Goal: Task Accomplishment & Management: Use online tool/utility

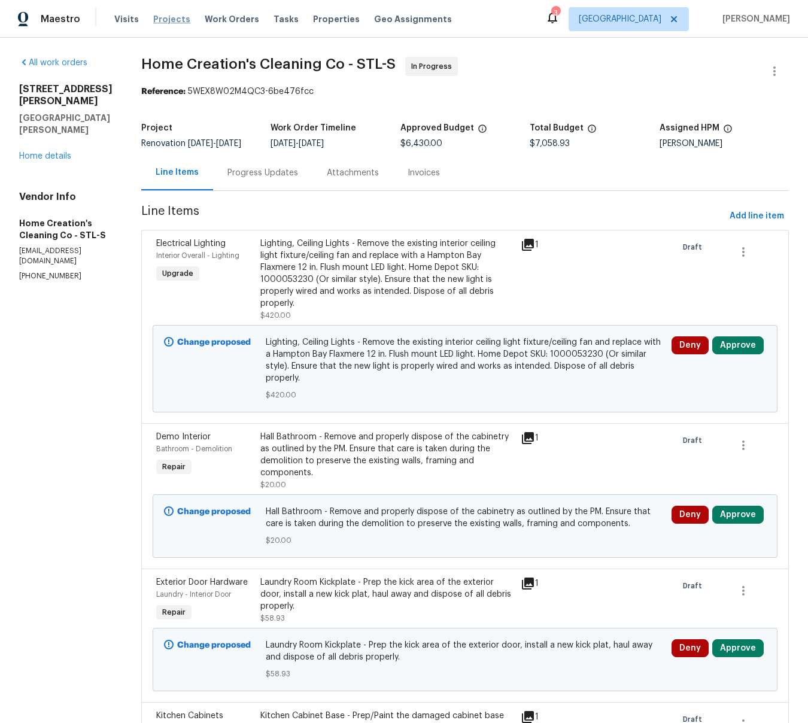
click at [168, 20] on span "Projects" at bounding box center [171, 19] width 37 height 12
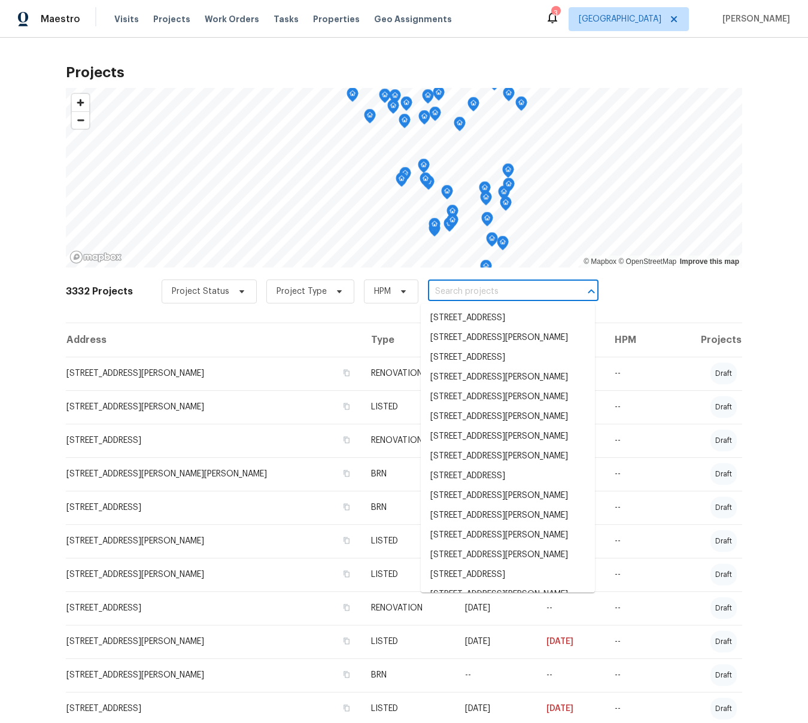
click at [459, 290] on input "text" at bounding box center [496, 292] width 137 height 19
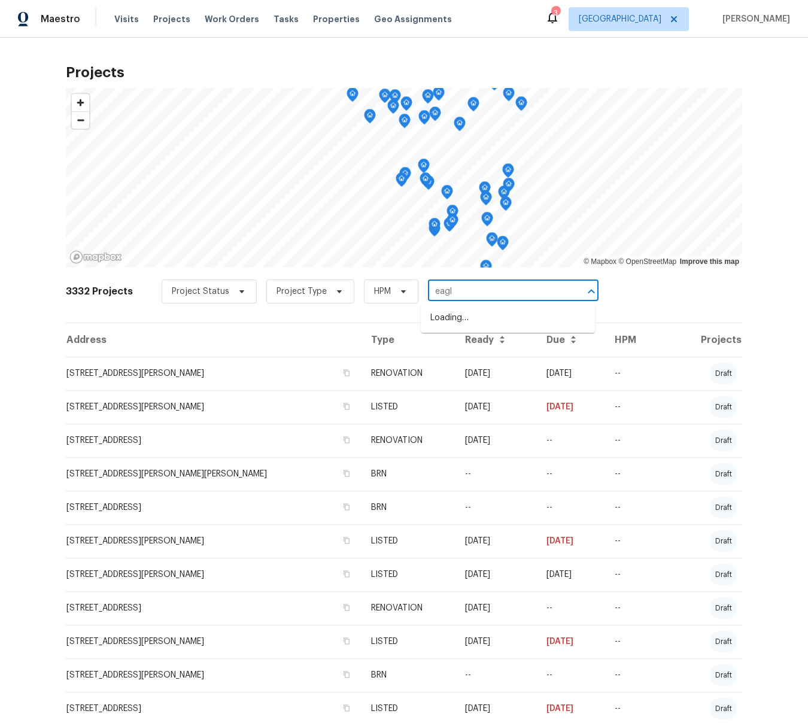
type input "eagle"
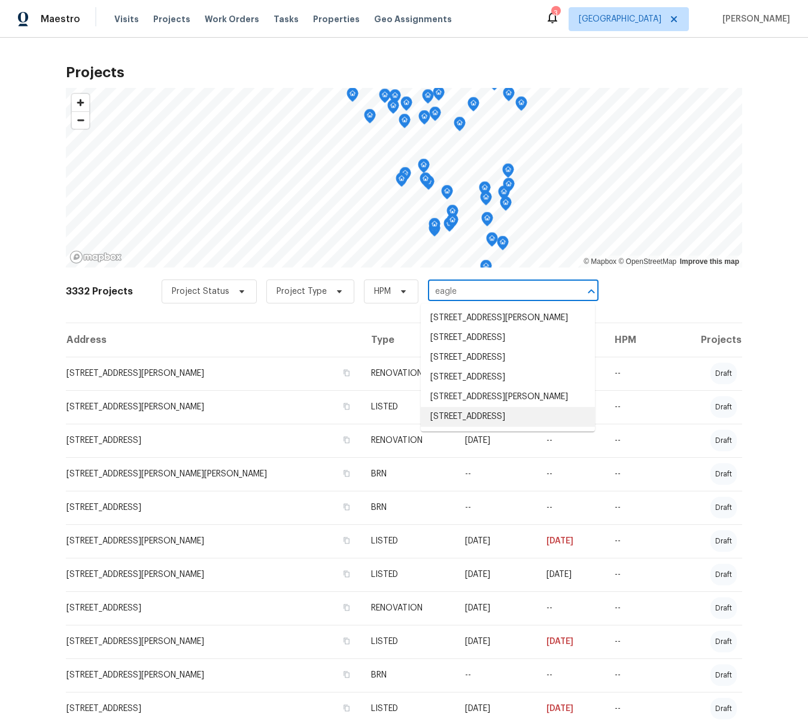
click at [477, 427] on li "[STREET_ADDRESS]" at bounding box center [508, 417] width 174 height 20
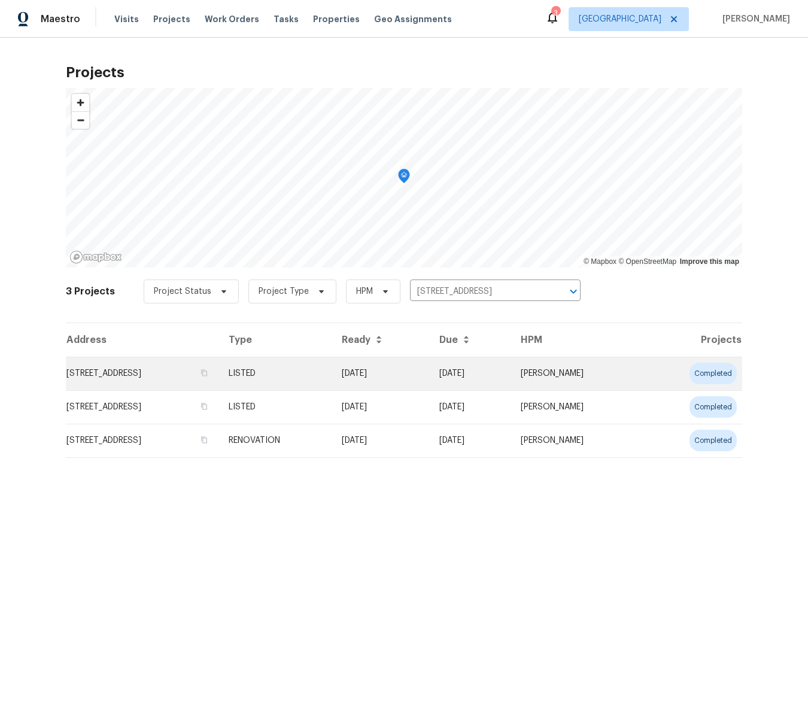
click at [165, 371] on td "[STREET_ADDRESS]" at bounding box center [142, 374] width 153 height 34
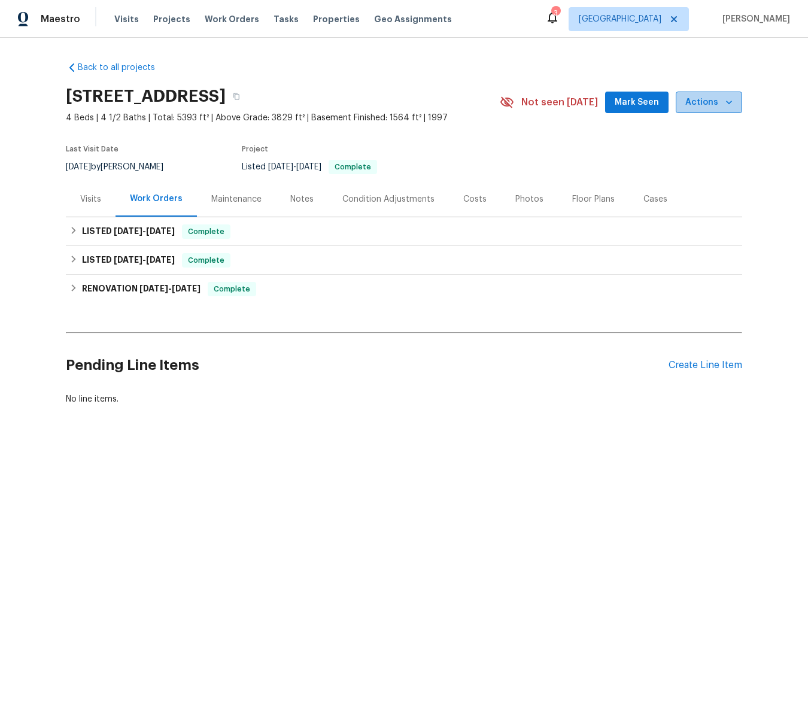
click at [728, 102] on icon "button" at bounding box center [729, 103] width 6 height 4
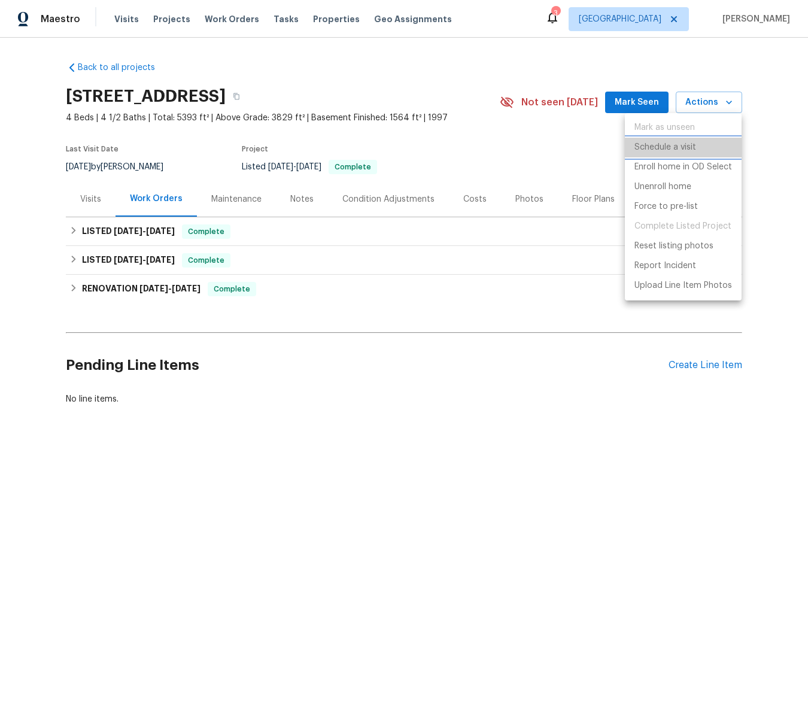
click at [678, 145] on p "Schedule a visit" at bounding box center [666, 147] width 62 height 13
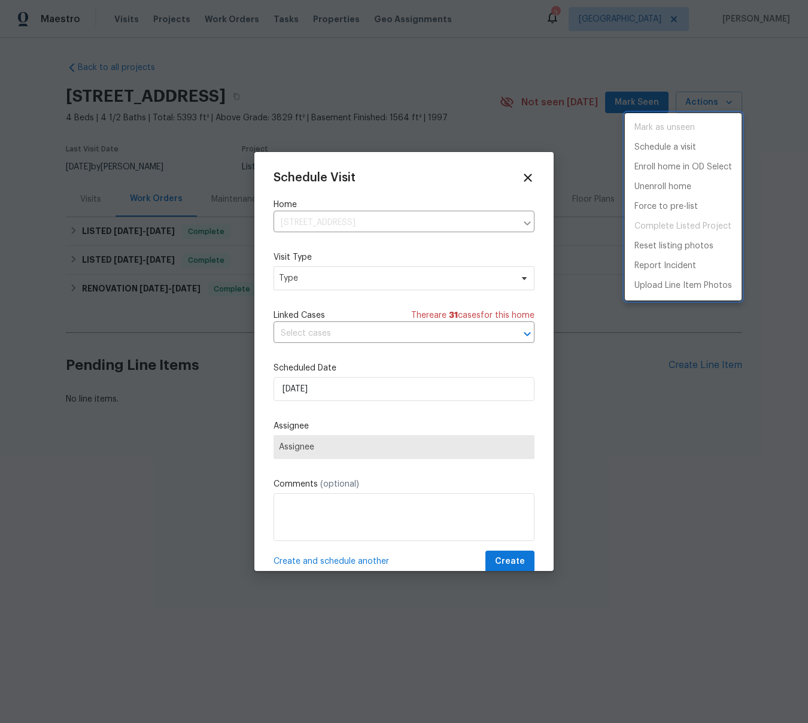
click at [289, 281] on div at bounding box center [404, 361] width 808 height 723
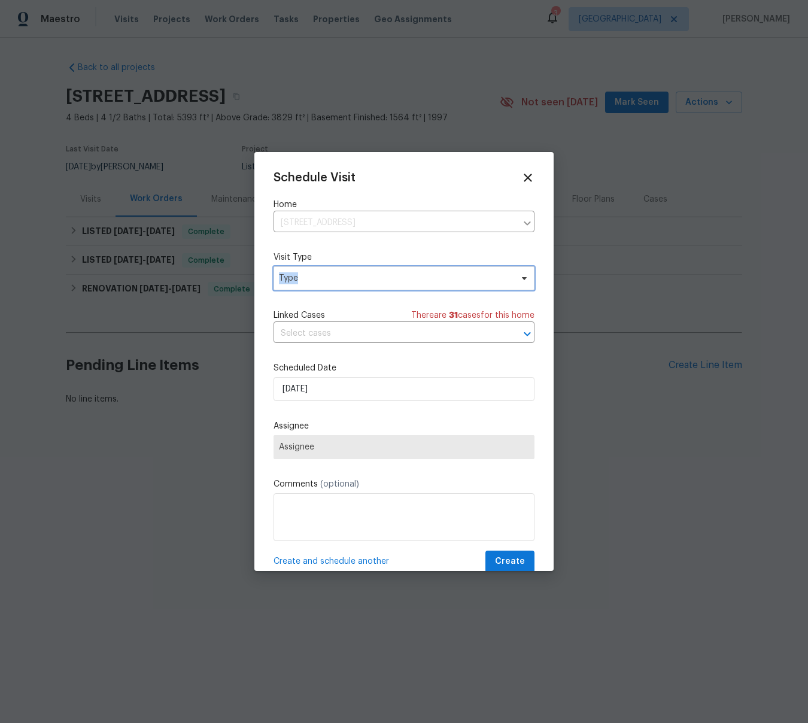
click at [289, 281] on span "Type" at bounding box center [395, 278] width 233 height 12
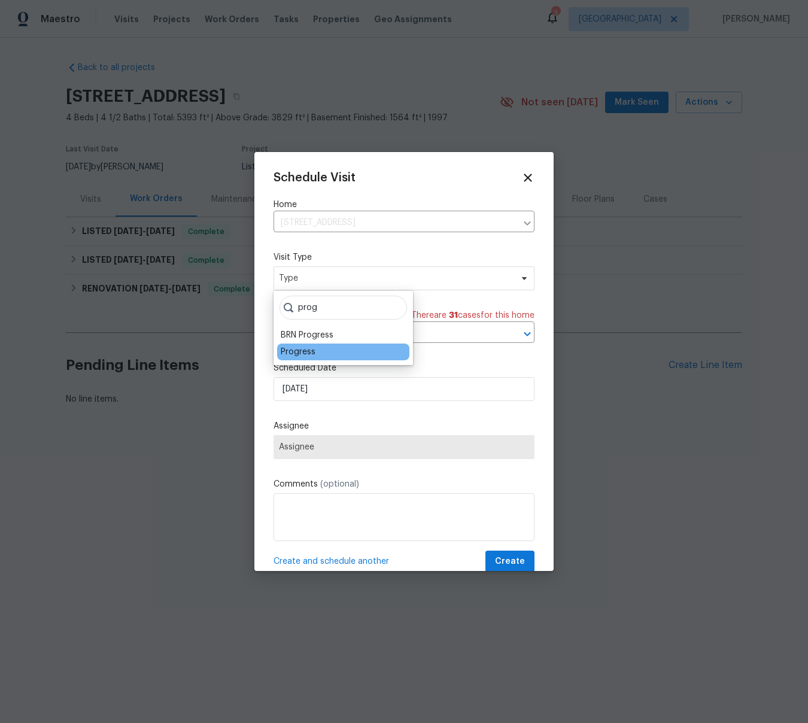
type input "prog"
click at [292, 356] on div "Progress" at bounding box center [298, 352] width 35 height 12
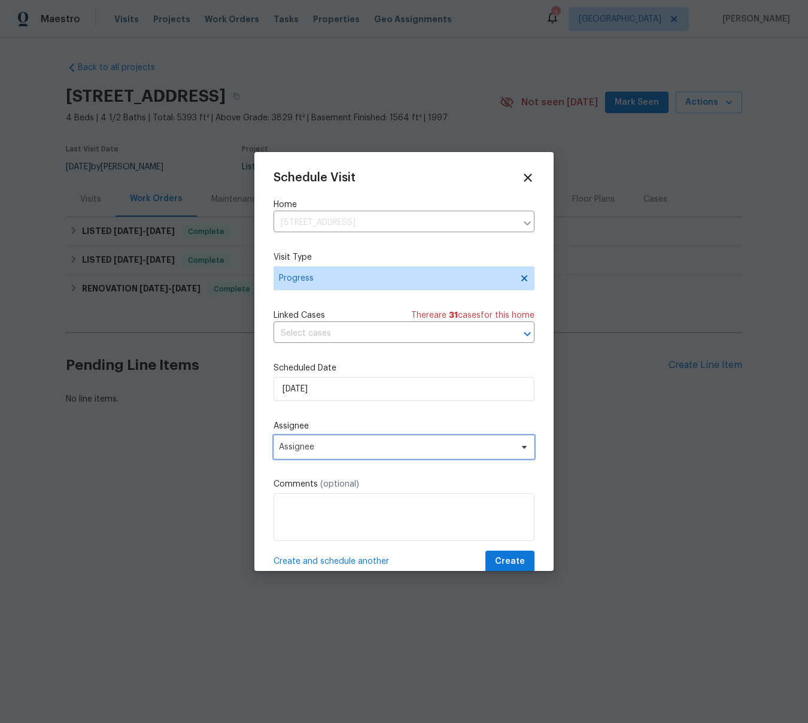
click at [307, 444] on span "Assignee" at bounding box center [396, 447] width 235 height 10
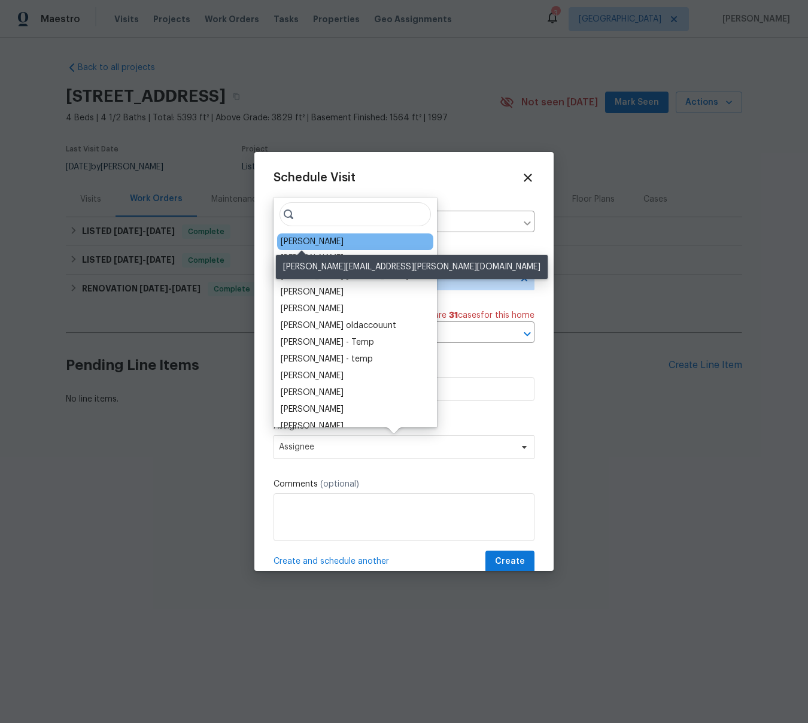
click at [289, 244] on div "[PERSON_NAME]" at bounding box center [312, 242] width 63 height 12
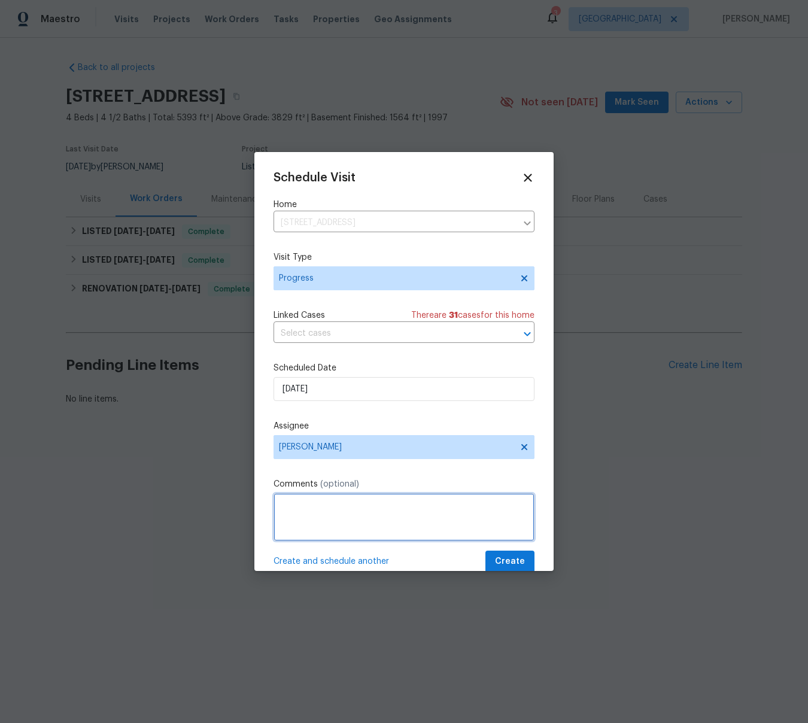
click at [329, 512] on textarea at bounding box center [404, 517] width 261 height 48
type textarea "rental scam"
click at [502, 566] on span "Create" at bounding box center [510, 561] width 30 height 15
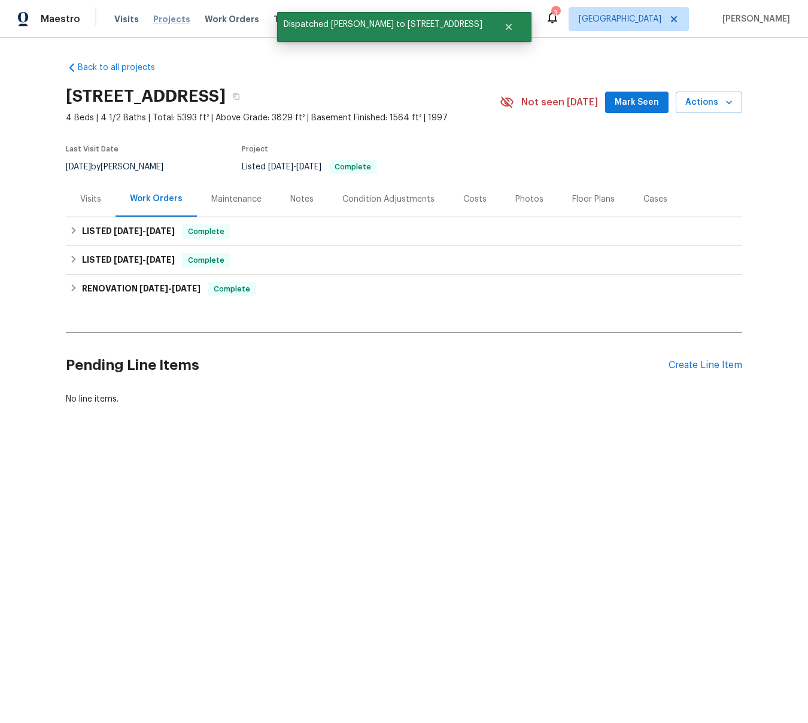
click at [169, 21] on span "Projects" at bounding box center [171, 19] width 37 height 12
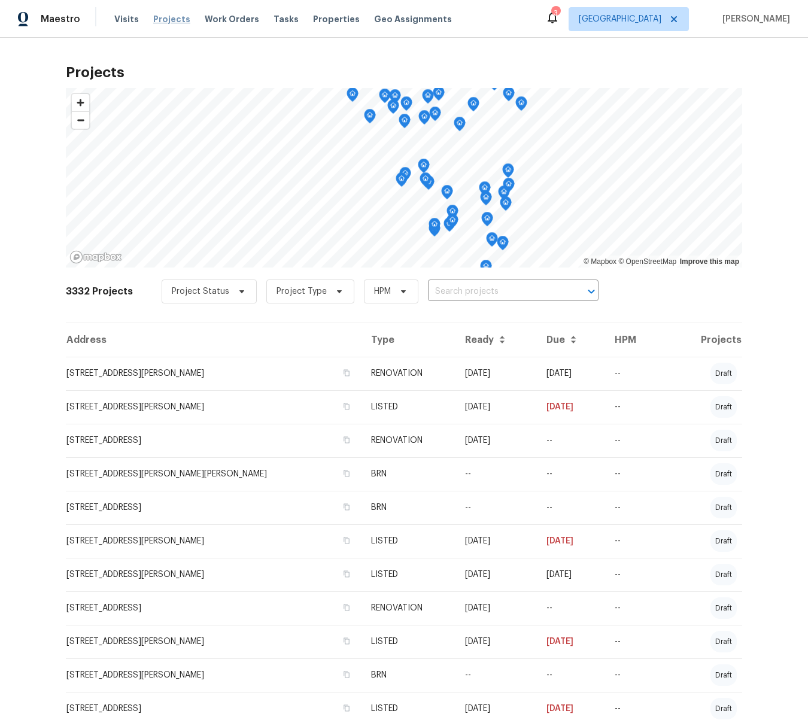
click at [167, 20] on span "Projects" at bounding box center [171, 19] width 37 height 12
click at [459, 287] on input "text" at bounding box center [496, 292] width 137 height 19
type input "country ridge"
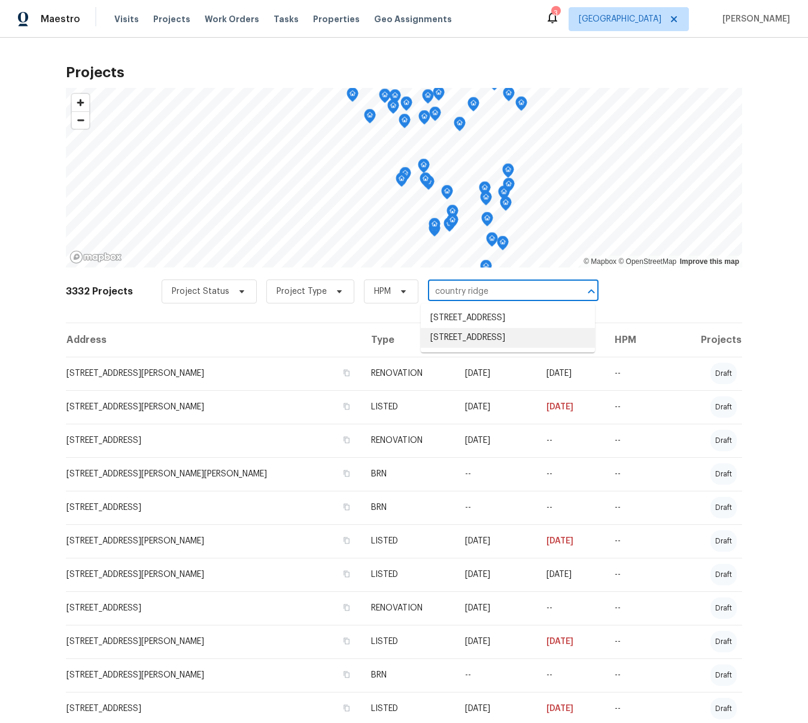
click at [467, 348] on li "[STREET_ADDRESS]" at bounding box center [508, 338] width 174 height 20
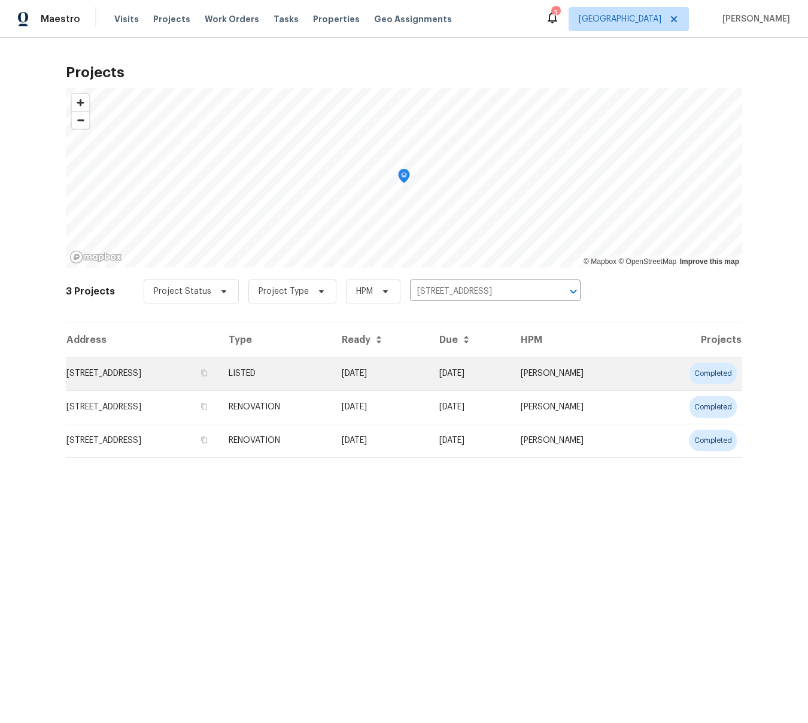
click at [219, 373] on td "[STREET_ADDRESS]" at bounding box center [142, 374] width 153 height 34
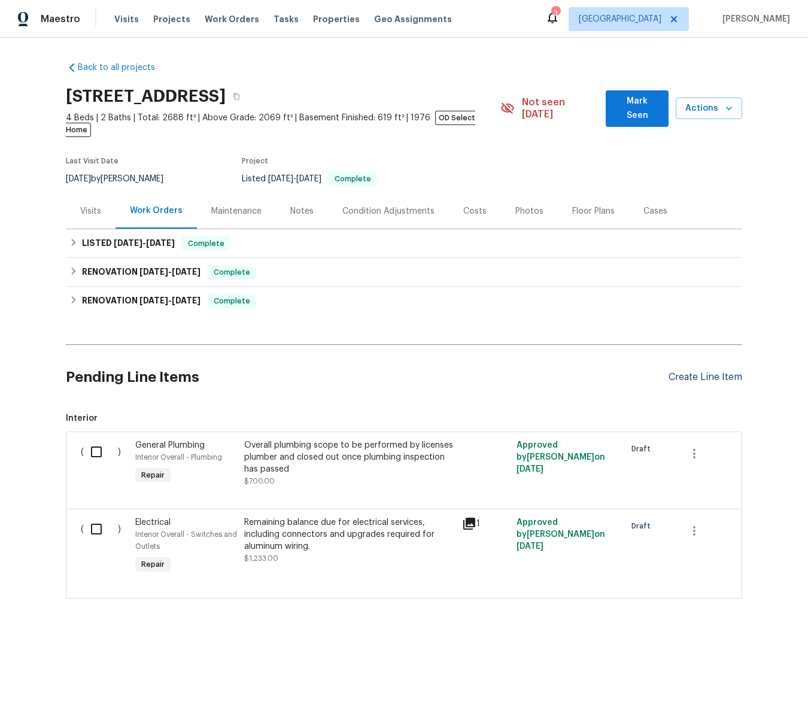
click at [709, 372] on div "Create Line Item" at bounding box center [706, 377] width 74 height 11
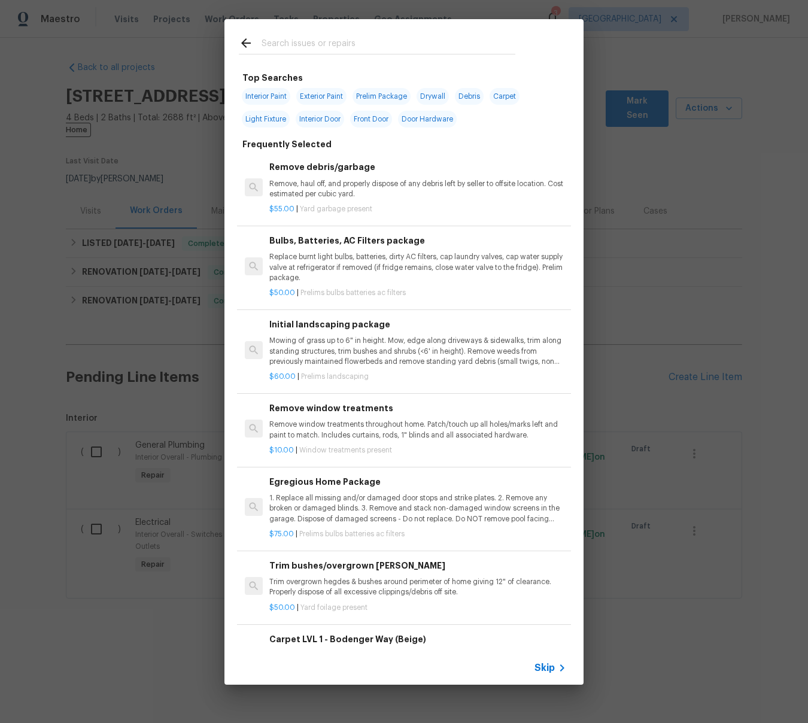
click at [314, 39] on input "text" at bounding box center [389, 45] width 254 height 18
click at [697, 67] on div "Top Searches Interior Paint Exterior Paint Prelim Package Drywall Debris Carpet…" at bounding box center [404, 352] width 808 height 704
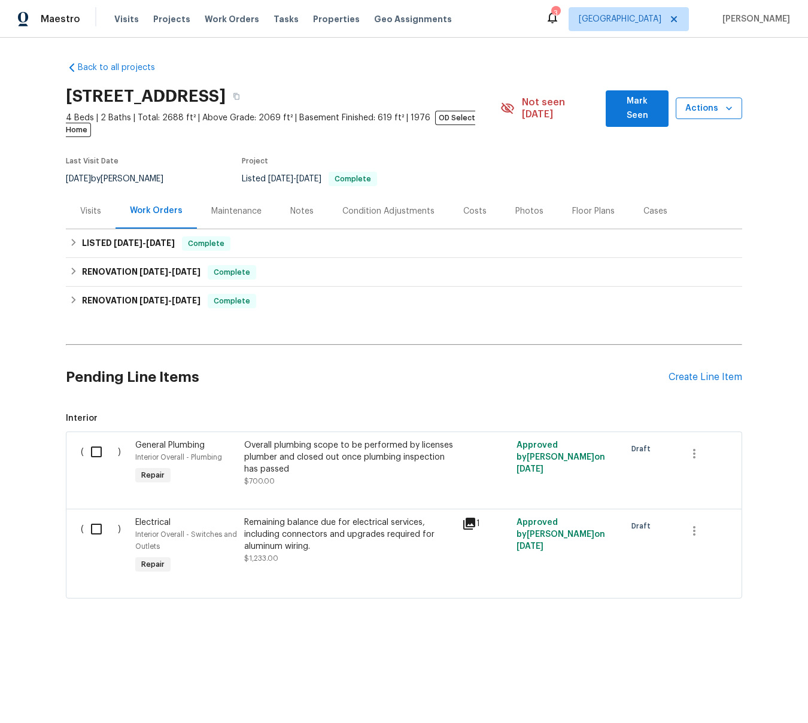
click at [727, 107] on icon "button" at bounding box center [729, 109] width 6 height 4
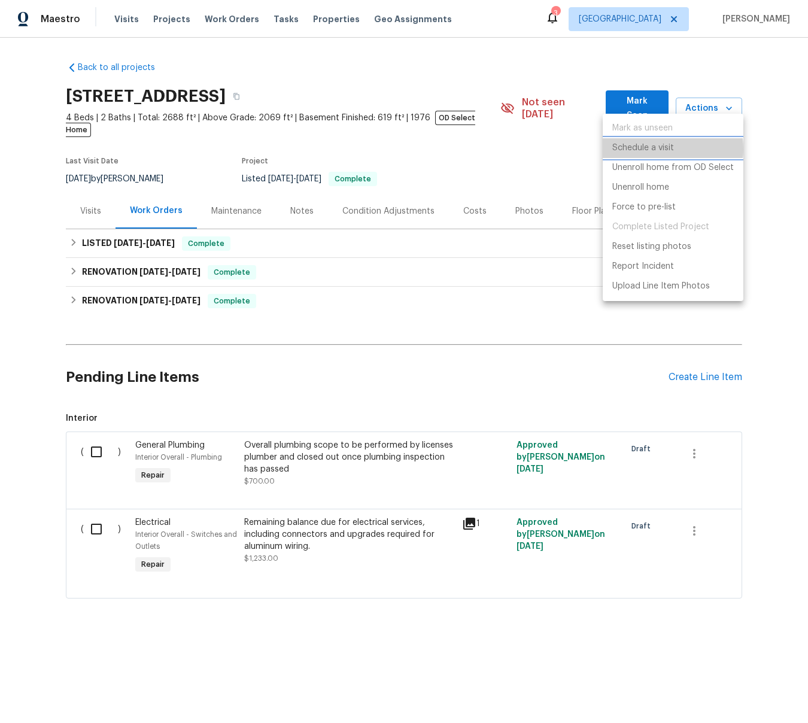
click at [647, 149] on p "Schedule a visit" at bounding box center [643, 148] width 62 height 13
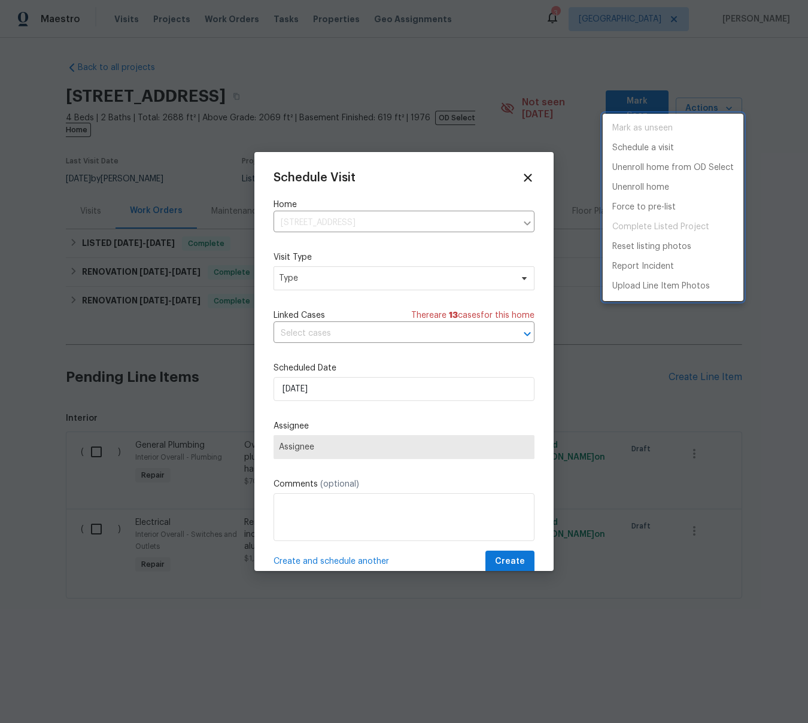
click at [330, 277] on div at bounding box center [404, 361] width 808 height 723
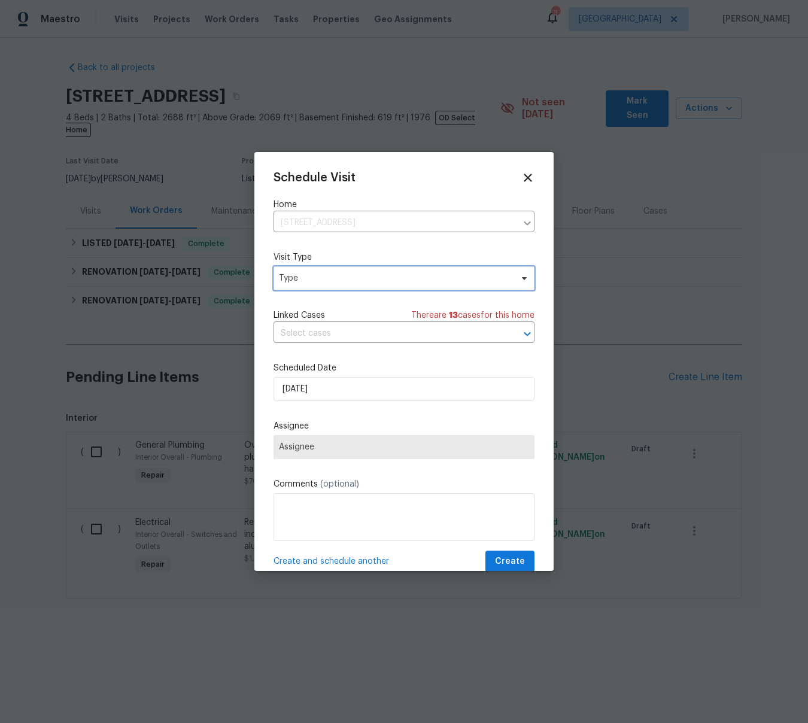
click at [328, 277] on span "Type" at bounding box center [395, 278] width 233 height 12
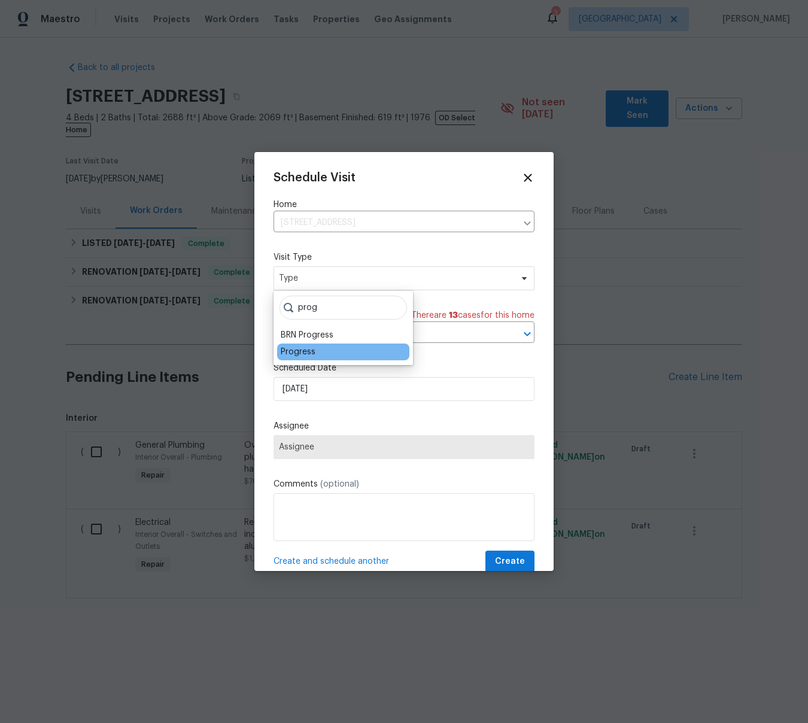
type input "prog"
click at [298, 352] on div "Progress" at bounding box center [298, 352] width 35 height 12
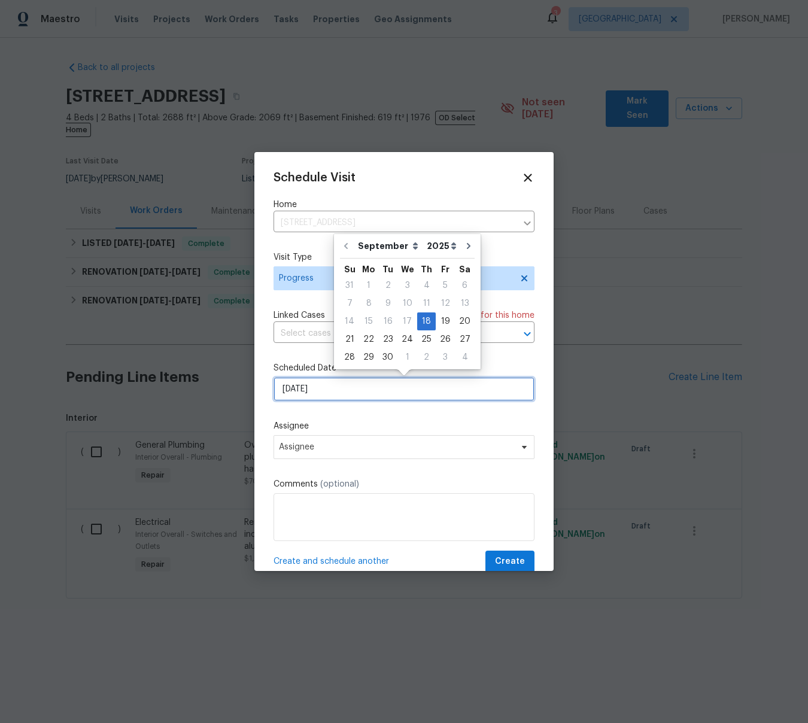
click at [331, 394] on input "[DATE]" at bounding box center [404, 389] width 261 height 24
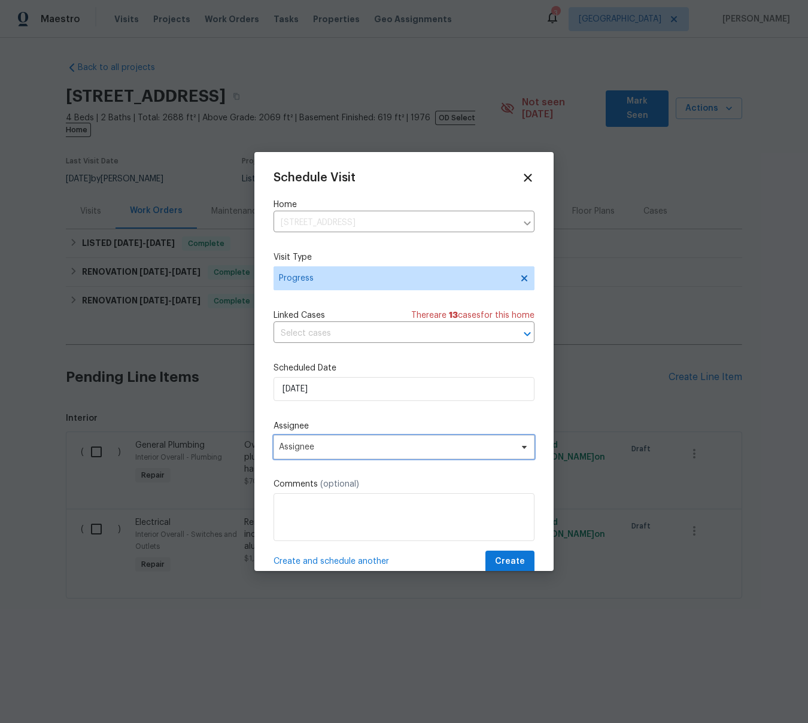
click at [284, 450] on span "Assignee" at bounding box center [396, 447] width 235 height 10
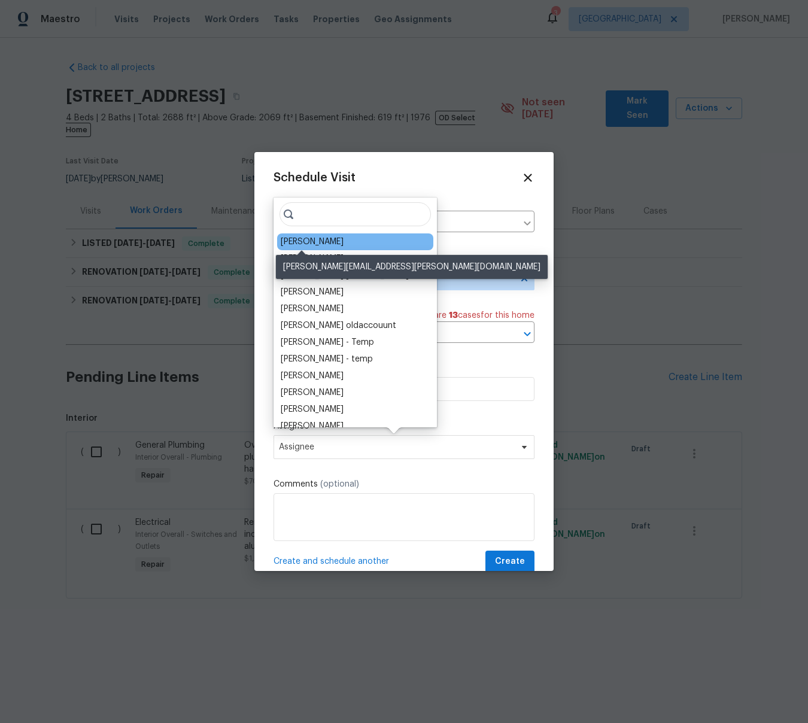
click at [294, 244] on div "[PERSON_NAME]" at bounding box center [312, 242] width 63 height 12
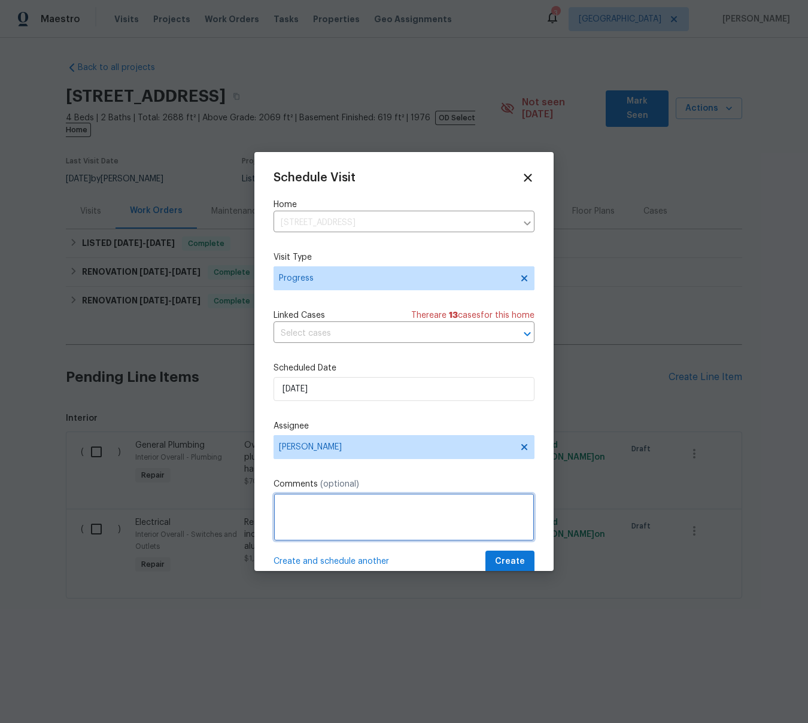
click at [342, 497] on textarea at bounding box center [404, 517] width 261 height 48
type textarea "foundation pics"
click at [509, 559] on span "Create" at bounding box center [510, 561] width 30 height 15
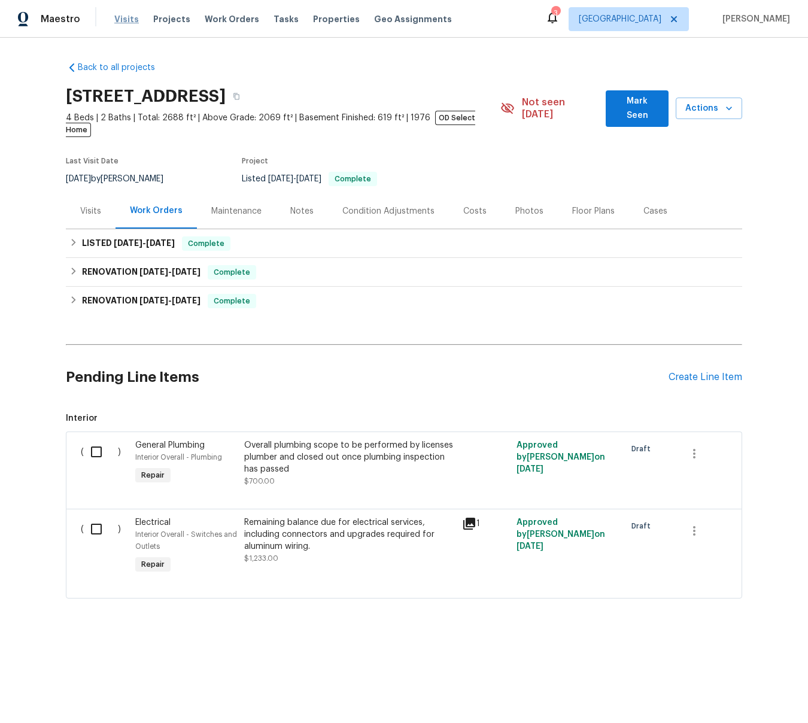
click at [116, 16] on span "Visits" at bounding box center [126, 19] width 25 height 12
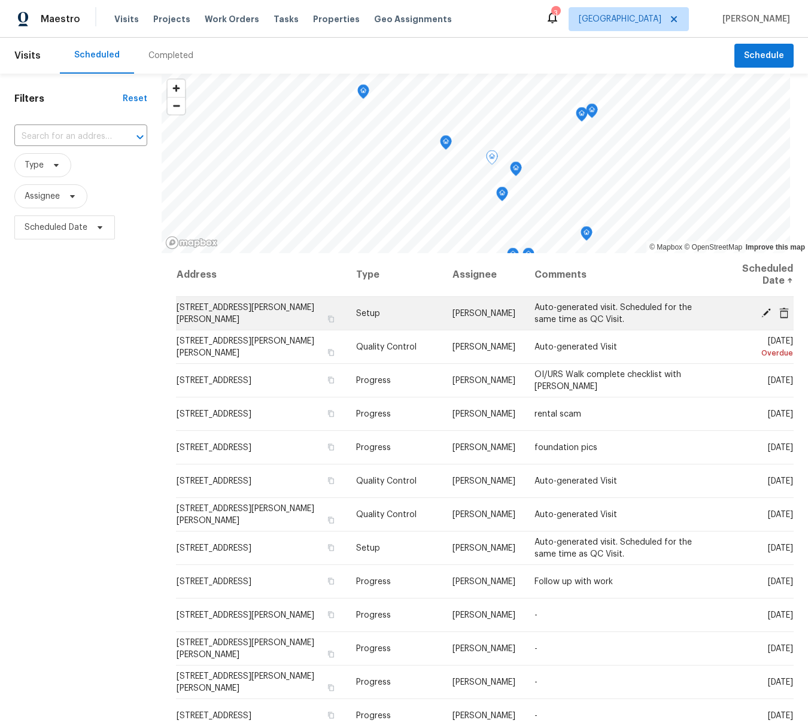
click at [768, 311] on icon at bounding box center [767, 313] width 10 height 10
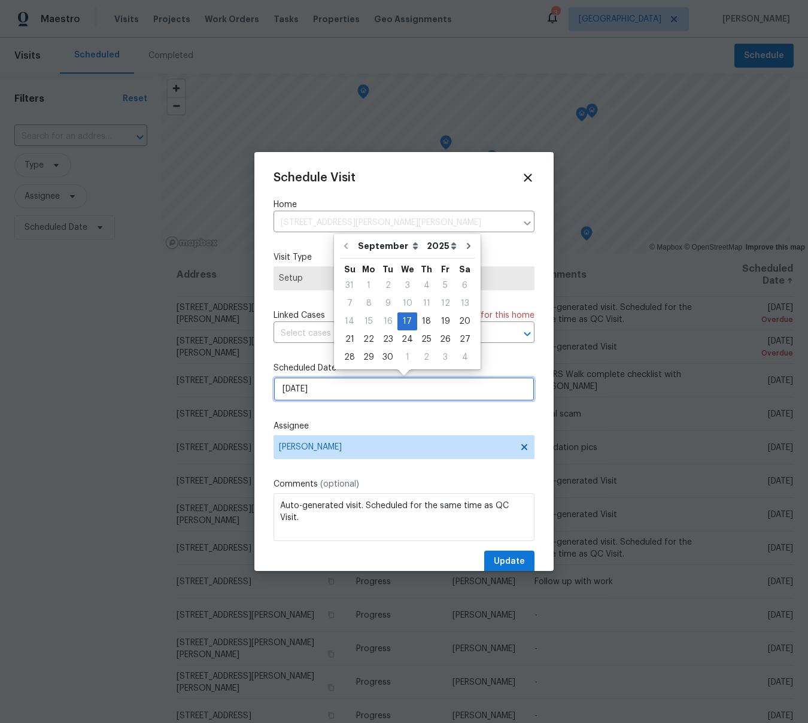
click at [329, 393] on input "[DATE]" at bounding box center [404, 389] width 261 height 24
click at [441, 318] on div "19" at bounding box center [445, 321] width 19 height 17
type input "[DATE]"
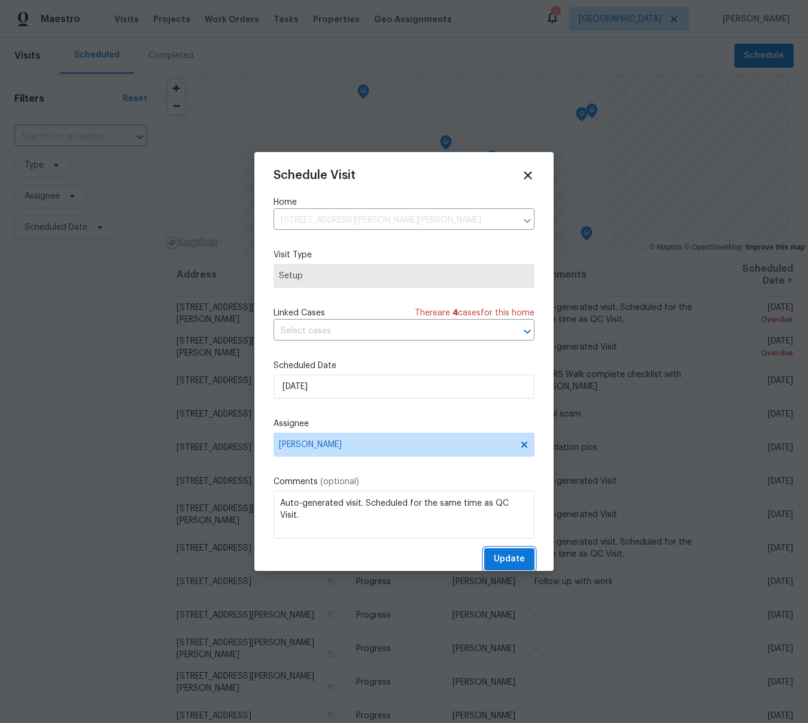
click at [508, 557] on span "Update" at bounding box center [509, 559] width 31 height 15
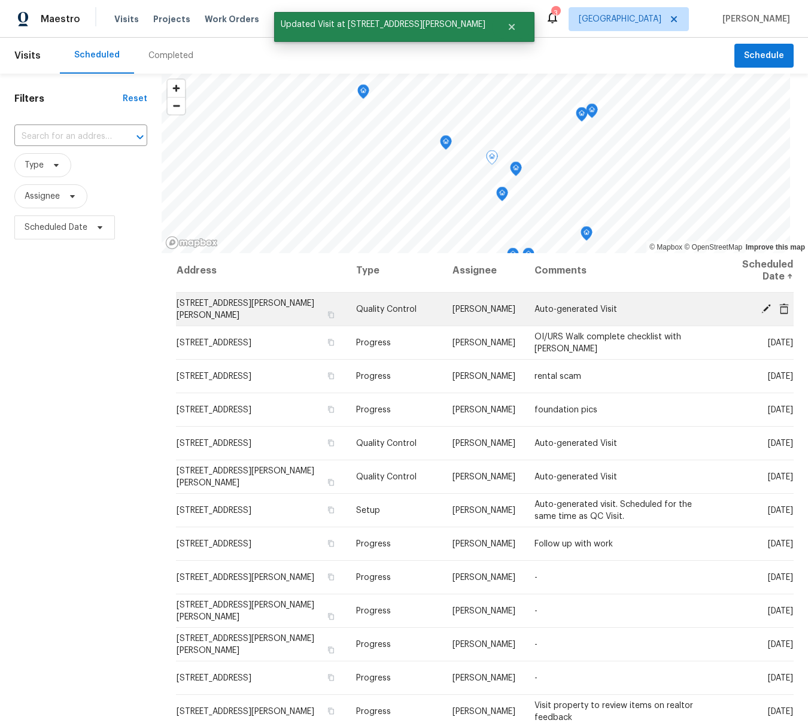
scroll to position [1, 0]
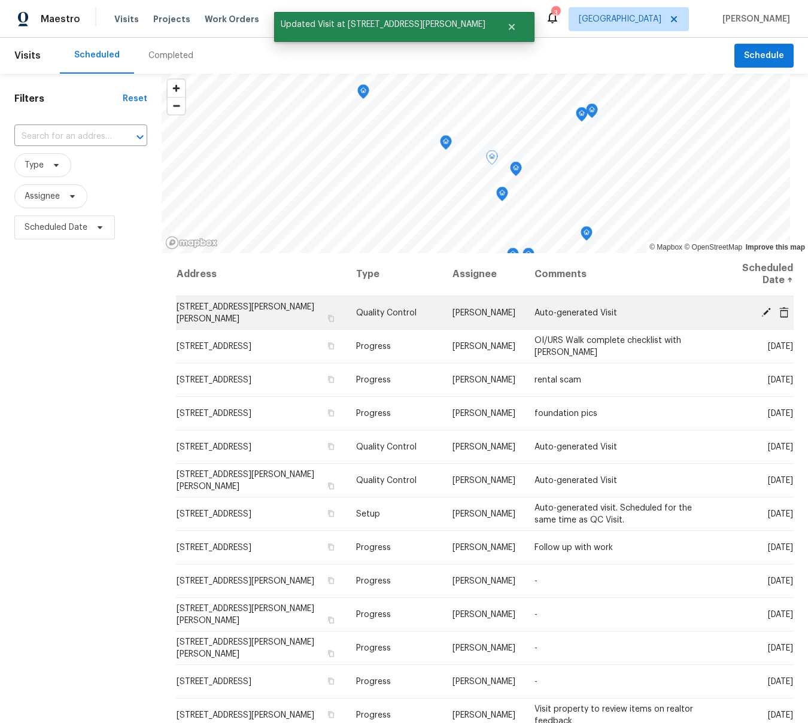
click at [764, 307] on td "Wed, Sep 17 Overdue" at bounding box center [752, 313] width 84 height 34
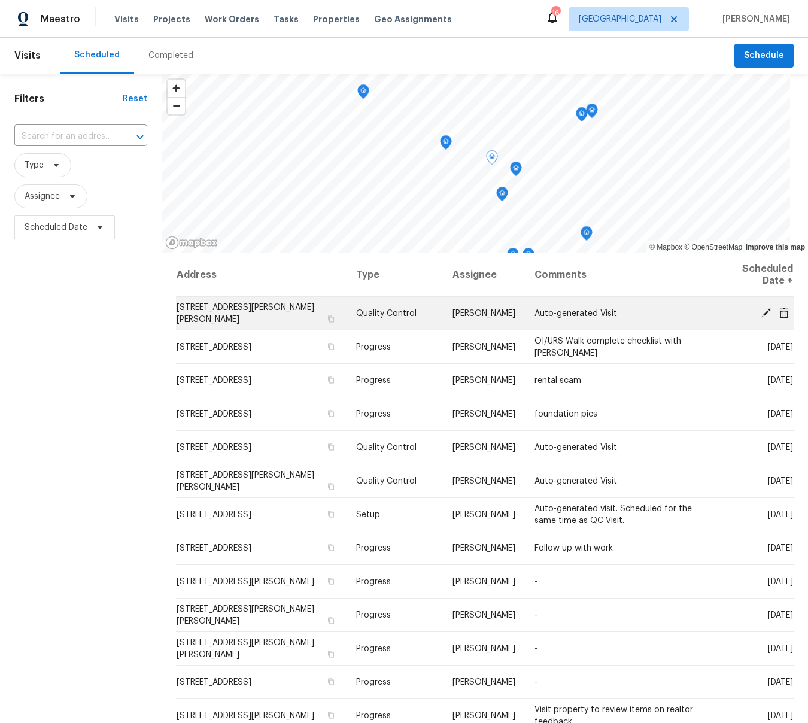
click at [768, 314] on icon at bounding box center [766, 312] width 11 height 11
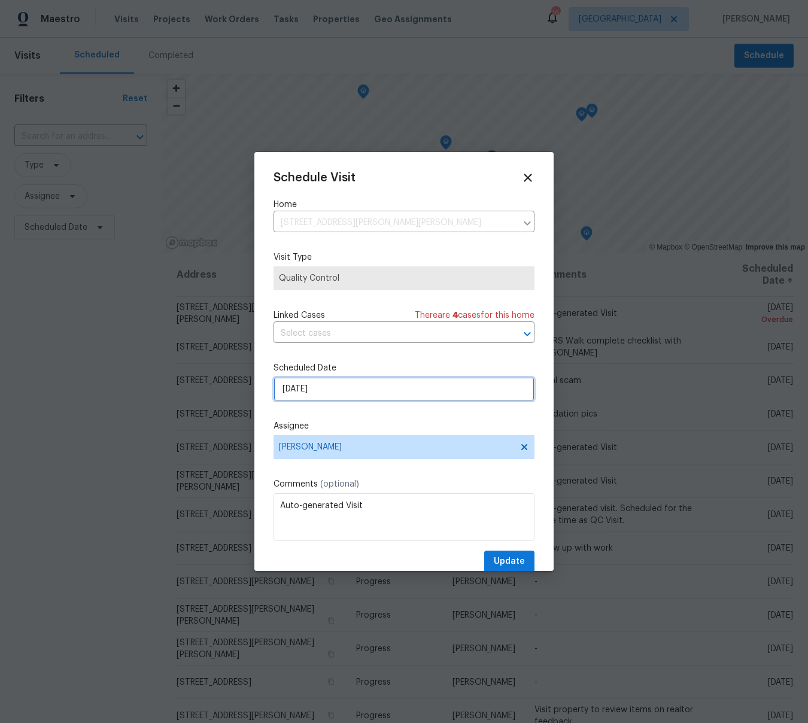
click at [314, 391] on input "[DATE]" at bounding box center [404, 389] width 261 height 24
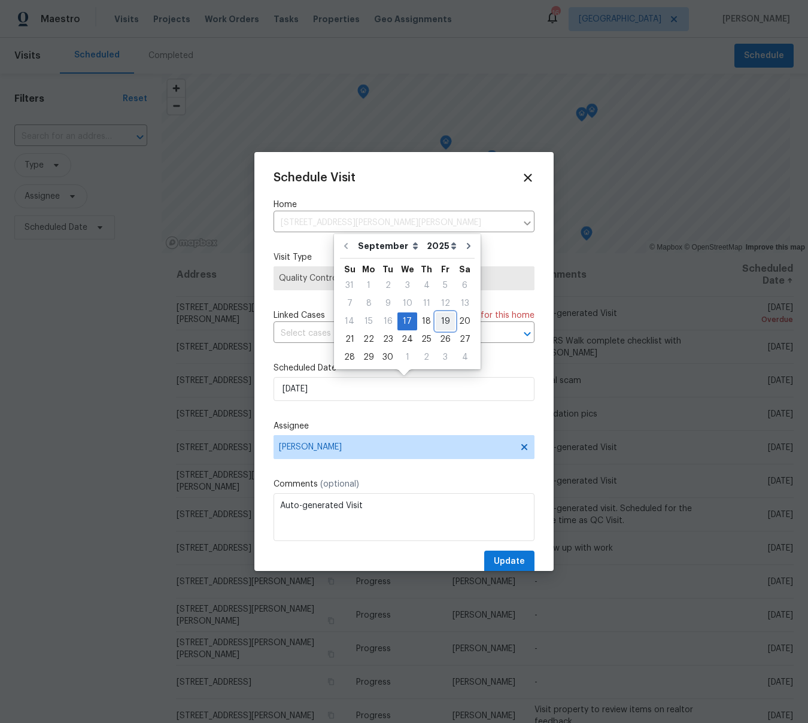
click at [439, 322] on div "19" at bounding box center [445, 321] width 19 height 17
type input "[DATE]"
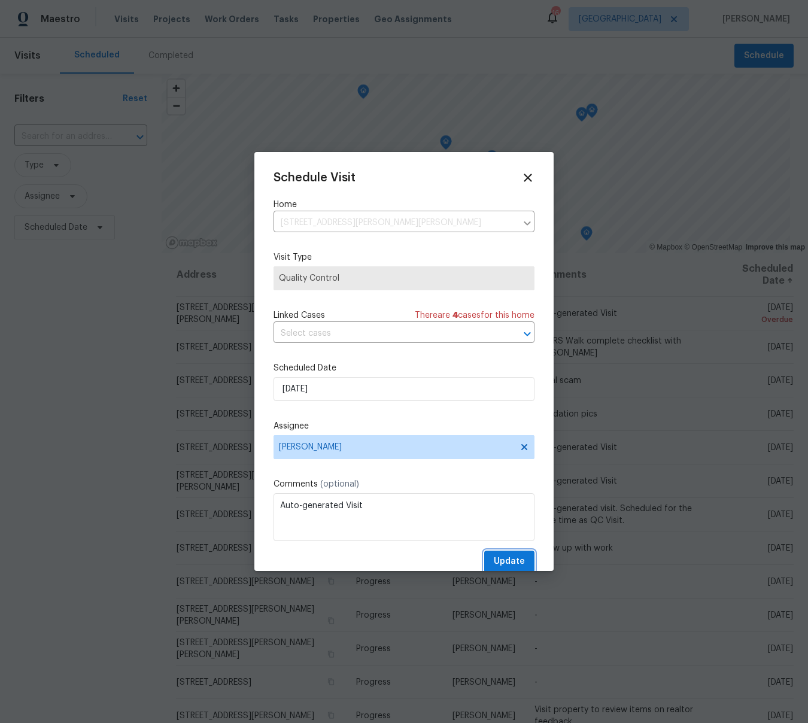
click at [514, 562] on span "Update" at bounding box center [509, 561] width 31 height 15
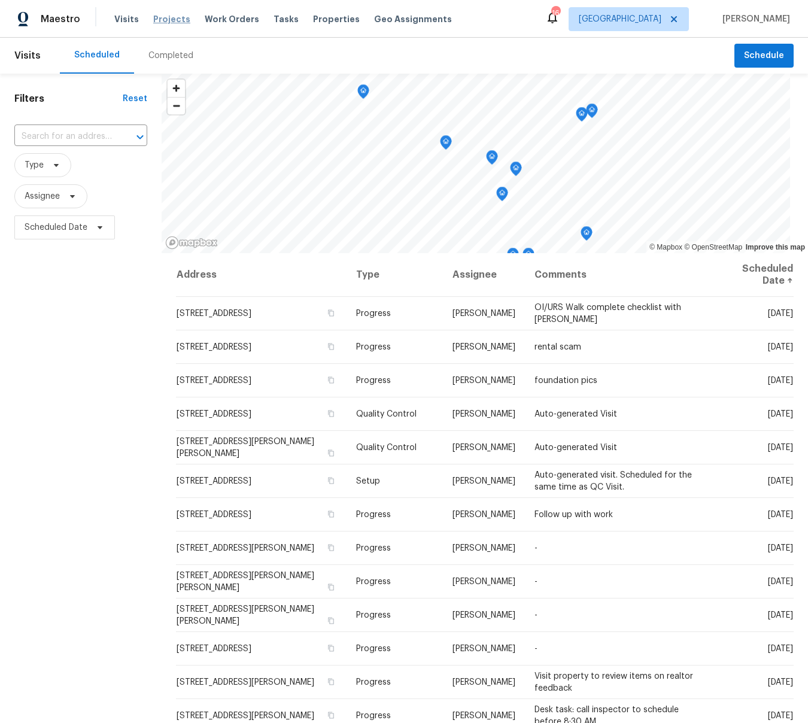
click at [157, 20] on span "Projects" at bounding box center [171, 19] width 37 height 12
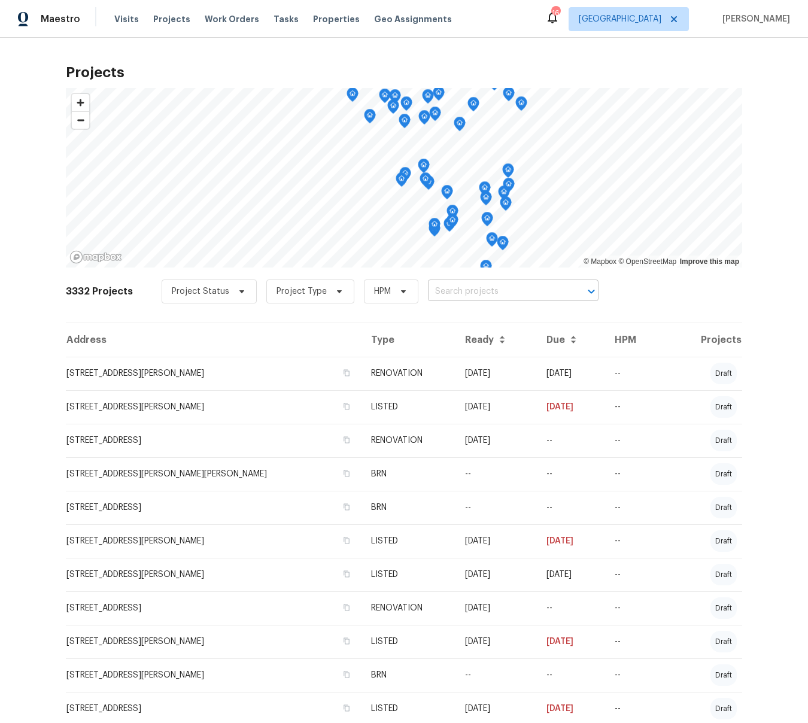
click at [533, 291] on input "text" at bounding box center [496, 292] width 137 height 19
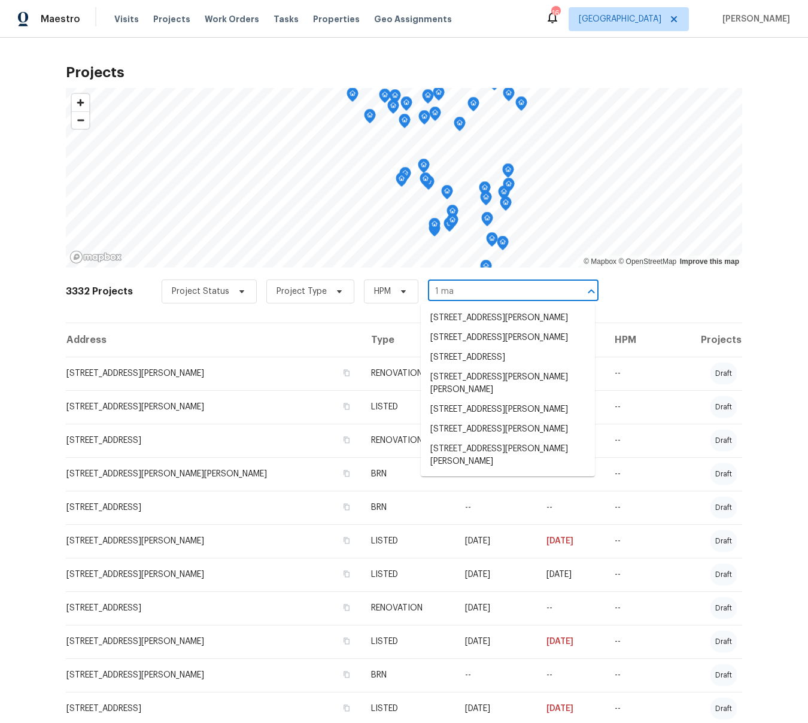
type input "[DATE]"
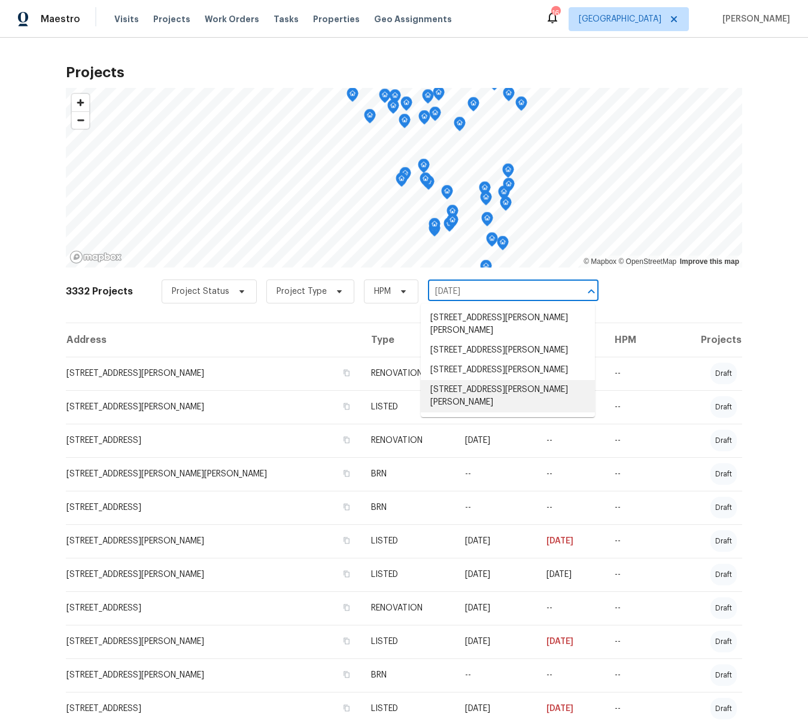
click at [496, 380] on li "[STREET_ADDRESS][PERSON_NAME][PERSON_NAME]" at bounding box center [508, 396] width 174 height 32
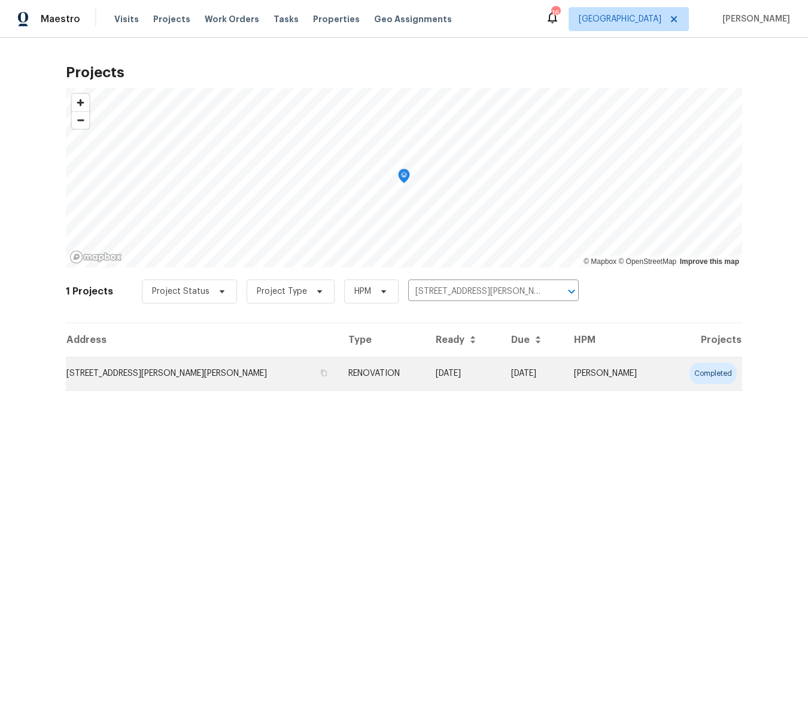
click at [180, 370] on td "[STREET_ADDRESS][PERSON_NAME][PERSON_NAME]" at bounding box center [202, 374] width 273 height 34
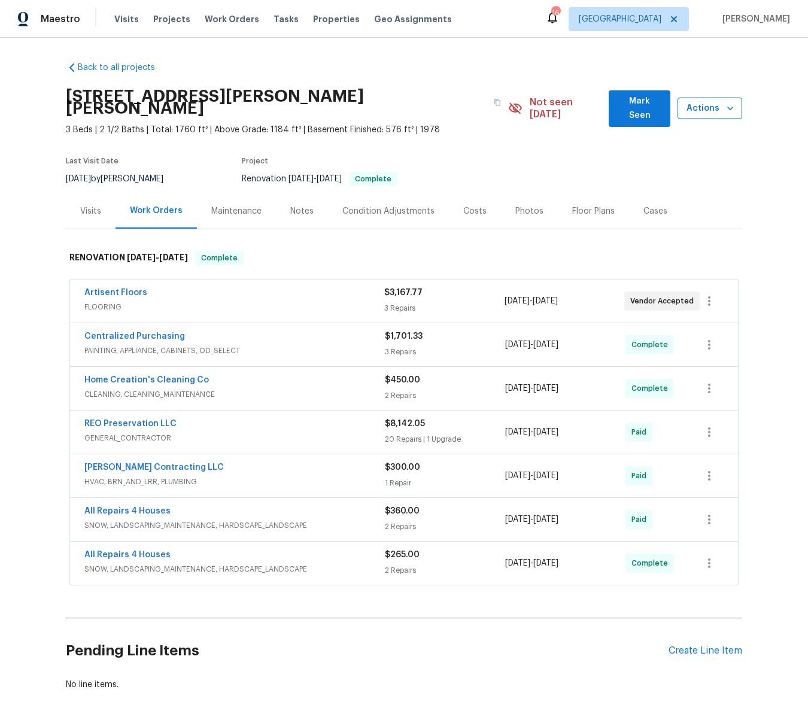
click at [727, 107] on icon "button" at bounding box center [730, 109] width 6 height 4
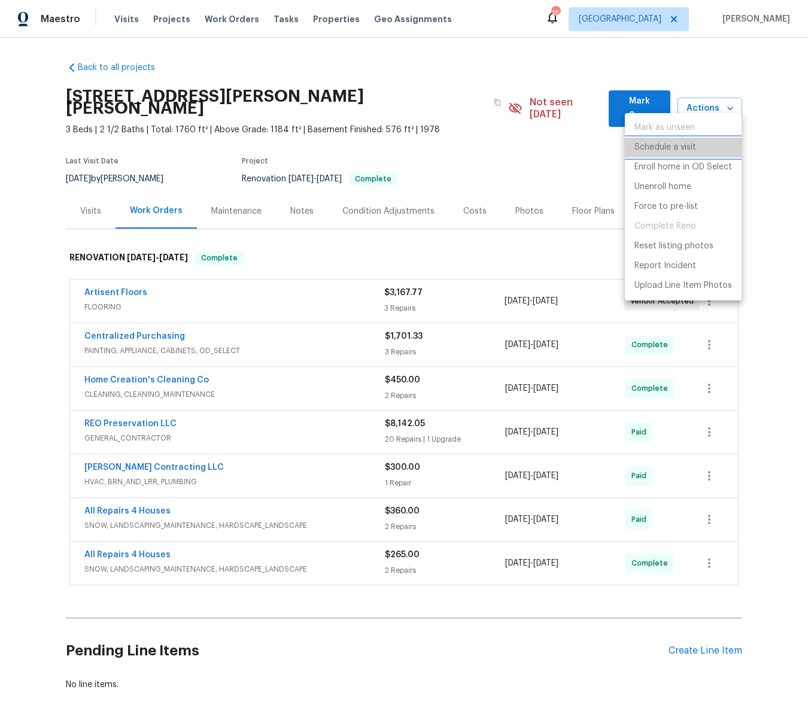
click at [677, 148] on p "Schedule a visit" at bounding box center [666, 147] width 62 height 13
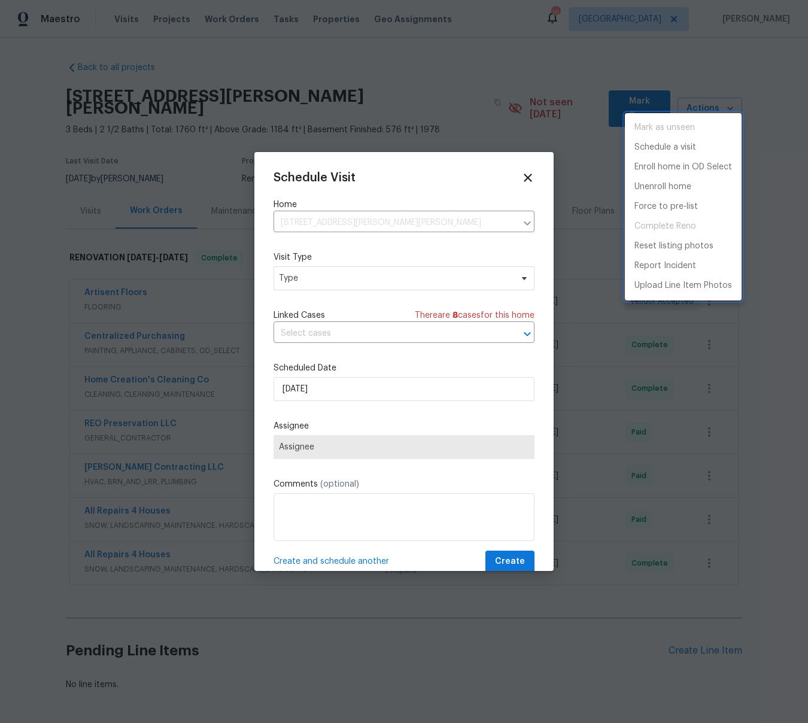
drag, startPoint x: 285, startPoint y: 278, endPoint x: 304, endPoint y: 274, distance: 18.9
click at [286, 278] on div at bounding box center [404, 361] width 808 height 723
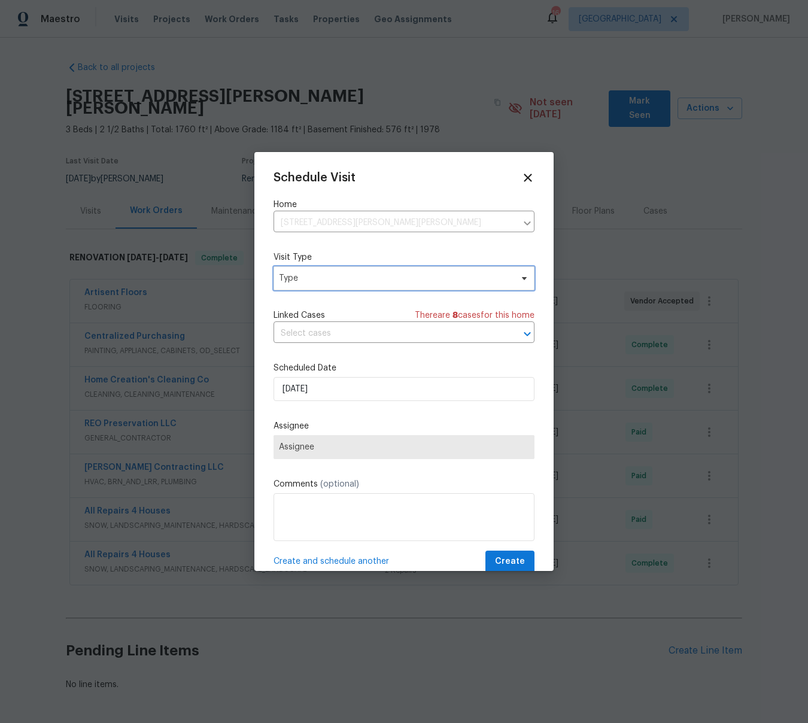
click at [304, 274] on span "Type" at bounding box center [395, 278] width 233 height 12
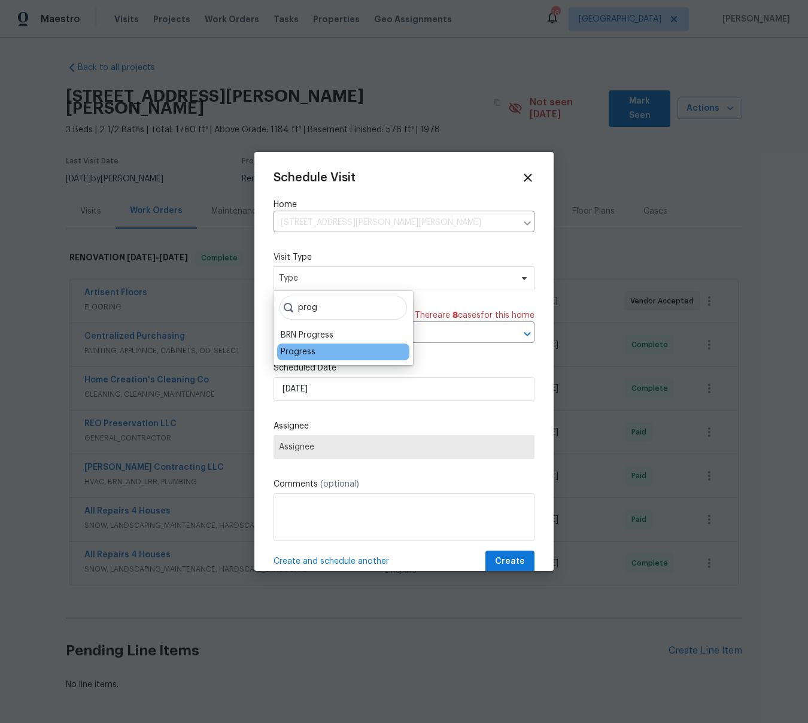
type input "prog"
click at [300, 351] on div "Progress" at bounding box center [298, 352] width 35 height 12
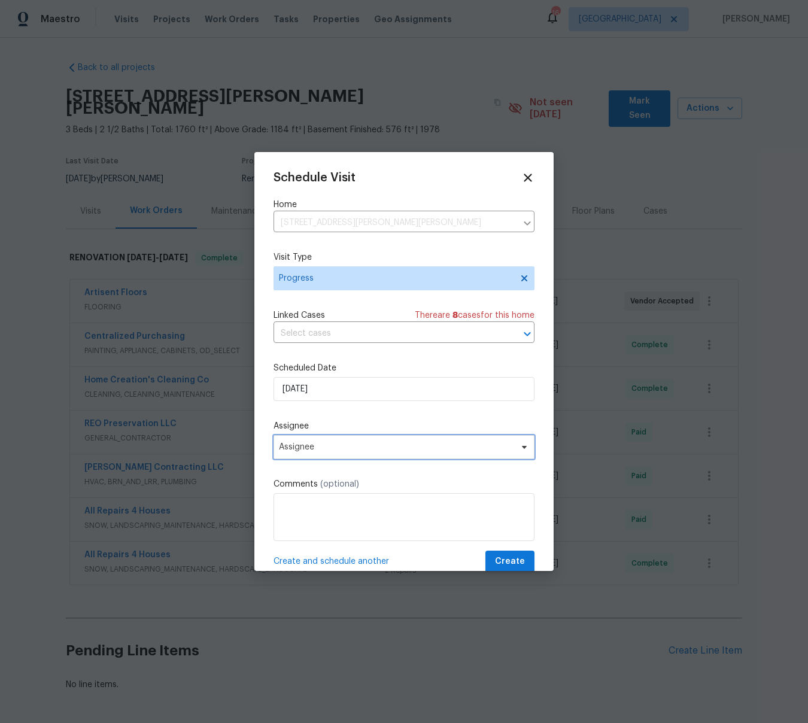
click at [287, 445] on span "Assignee" at bounding box center [396, 447] width 235 height 10
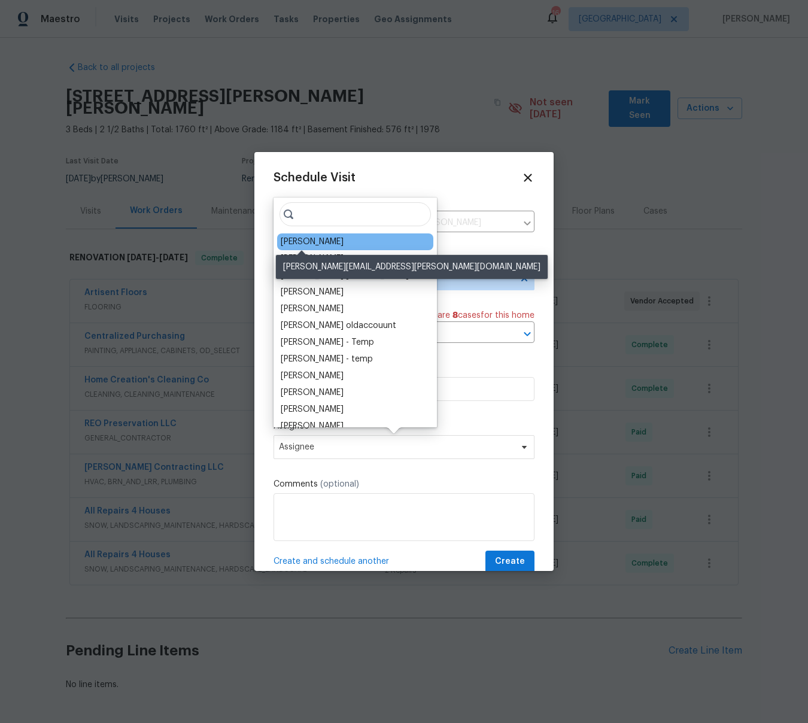
click at [313, 242] on div "[PERSON_NAME]" at bounding box center [312, 242] width 63 height 12
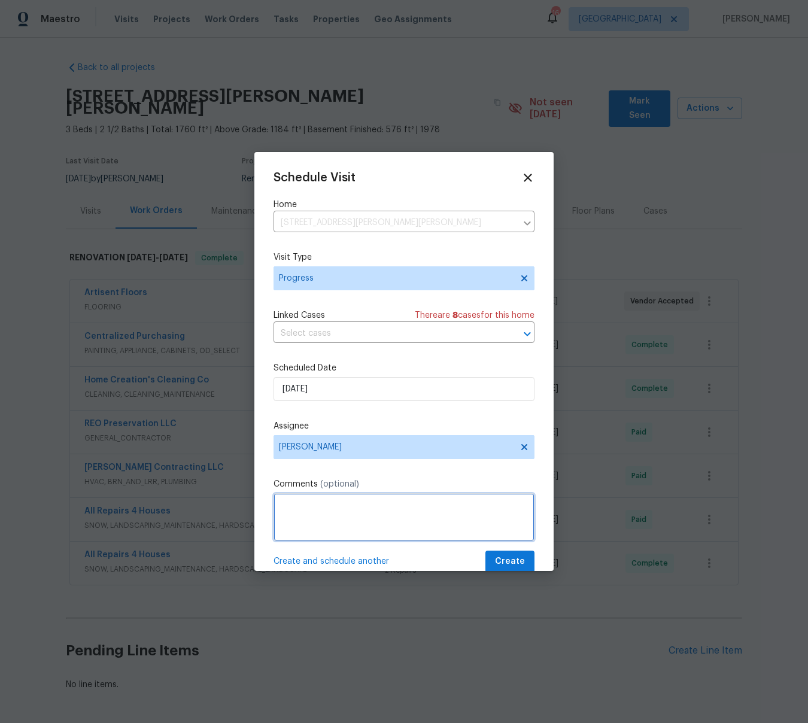
click at [327, 527] on textarea at bounding box center [404, 517] width 261 height 48
type textarea "photos"
click at [524, 565] on span "Create" at bounding box center [510, 561] width 30 height 15
